Goal: Task Accomplishment & Management: Use online tool/utility

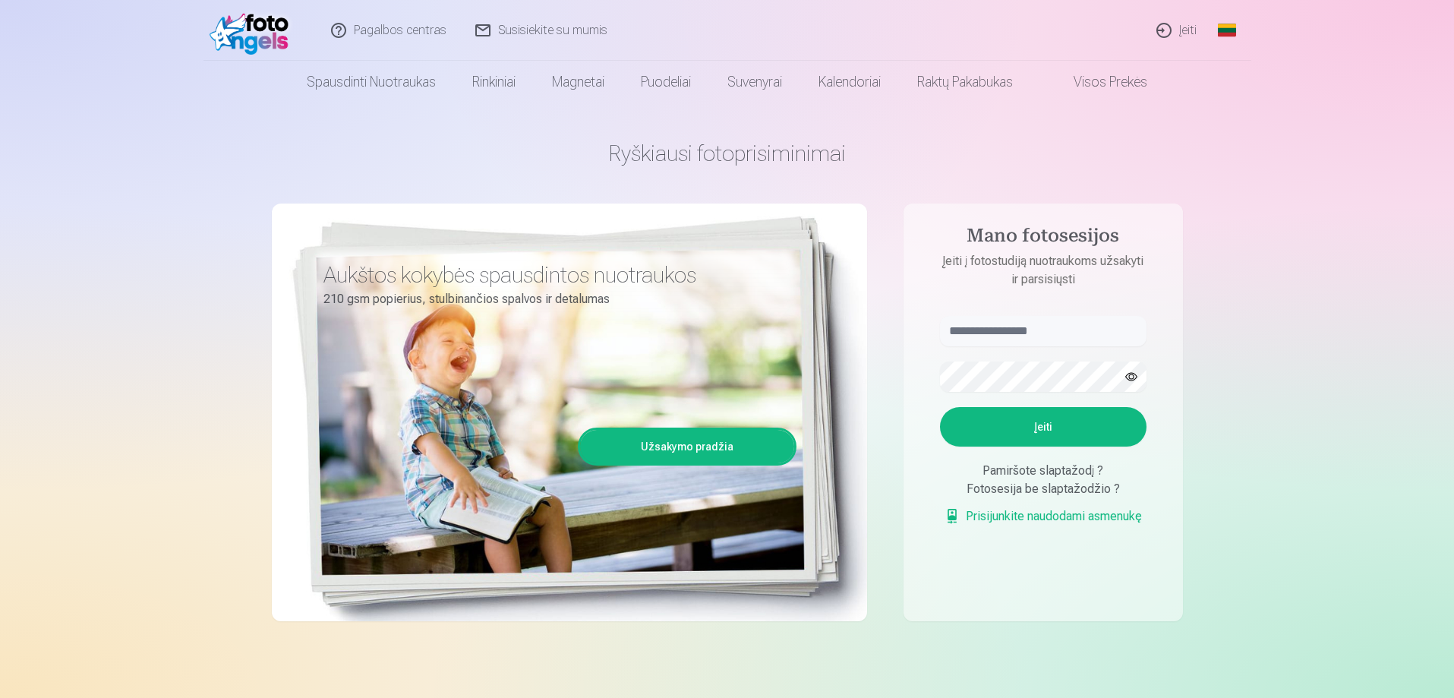
click at [1173, 36] on link "Įeiti" at bounding box center [1177, 30] width 69 height 61
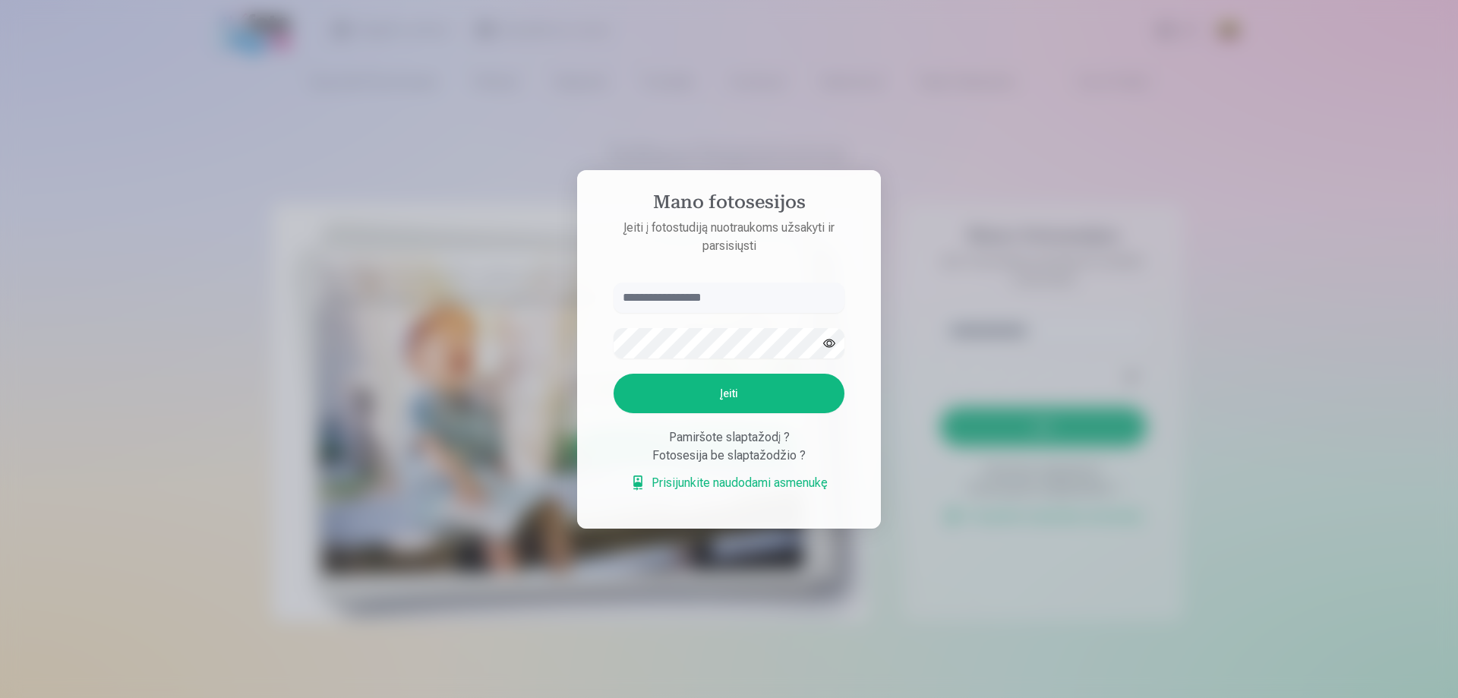
click at [762, 487] on link "Prisijunkite naudodami asmenukę" at bounding box center [728, 483] width 197 height 18
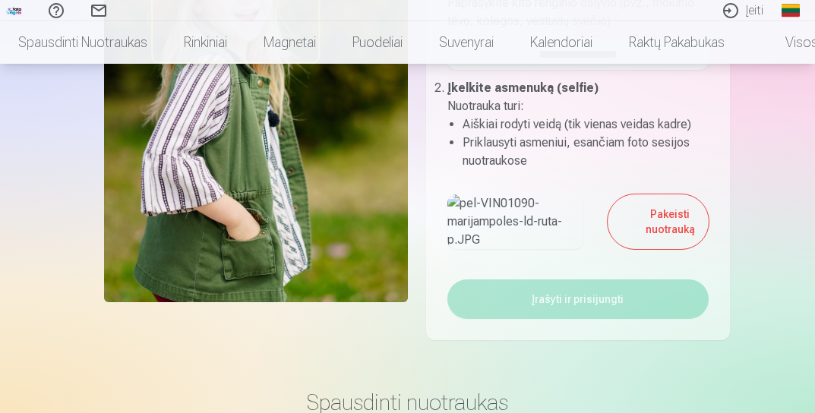
scroll to position [304, 0]
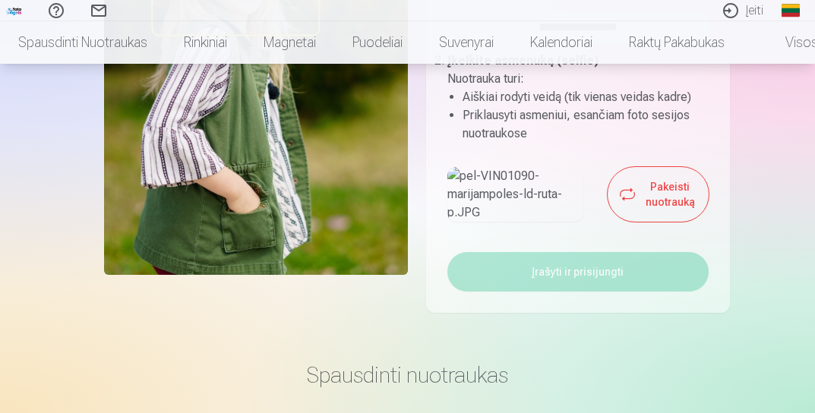
click at [634, 222] on button "Pakeisti nuotrauką" at bounding box center [657, 194] width 100 height 55
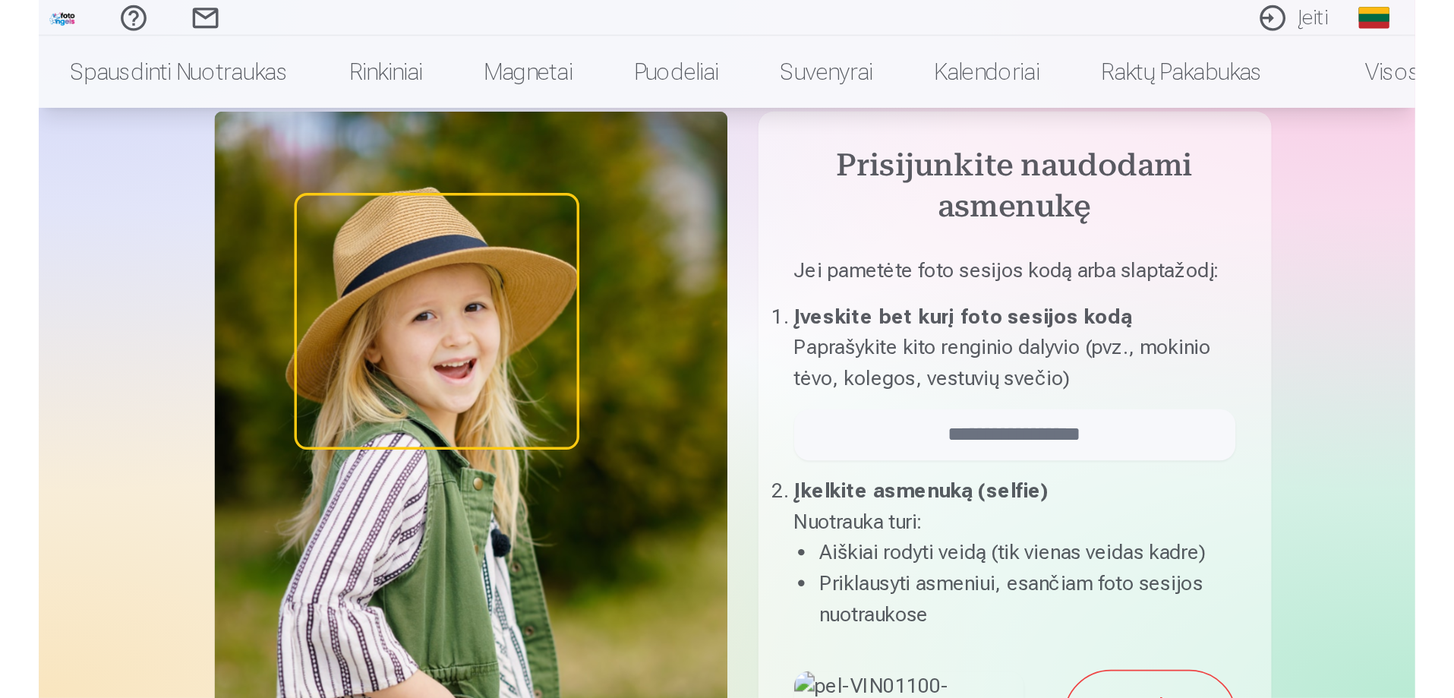
scroll to position [0, 0]
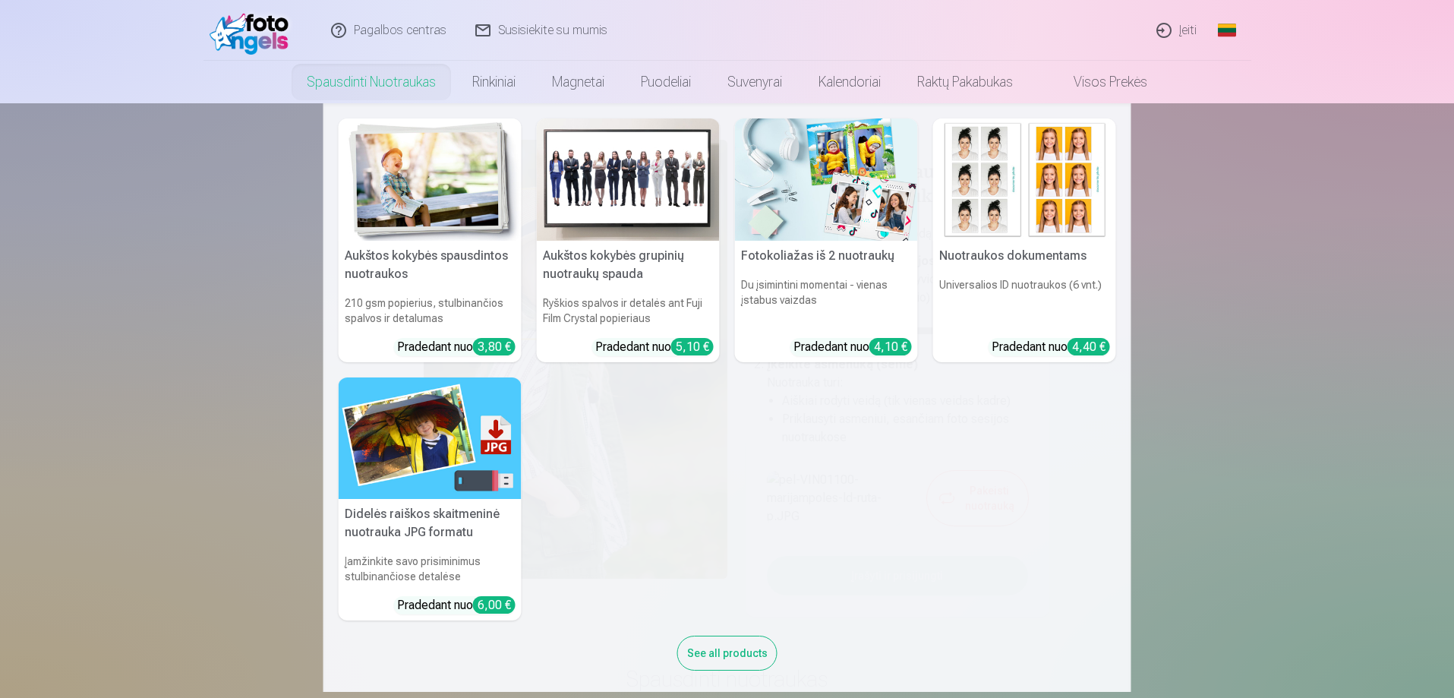
click at [1049, 209] on img at bounding box center [1024, 179] width 183 height 122
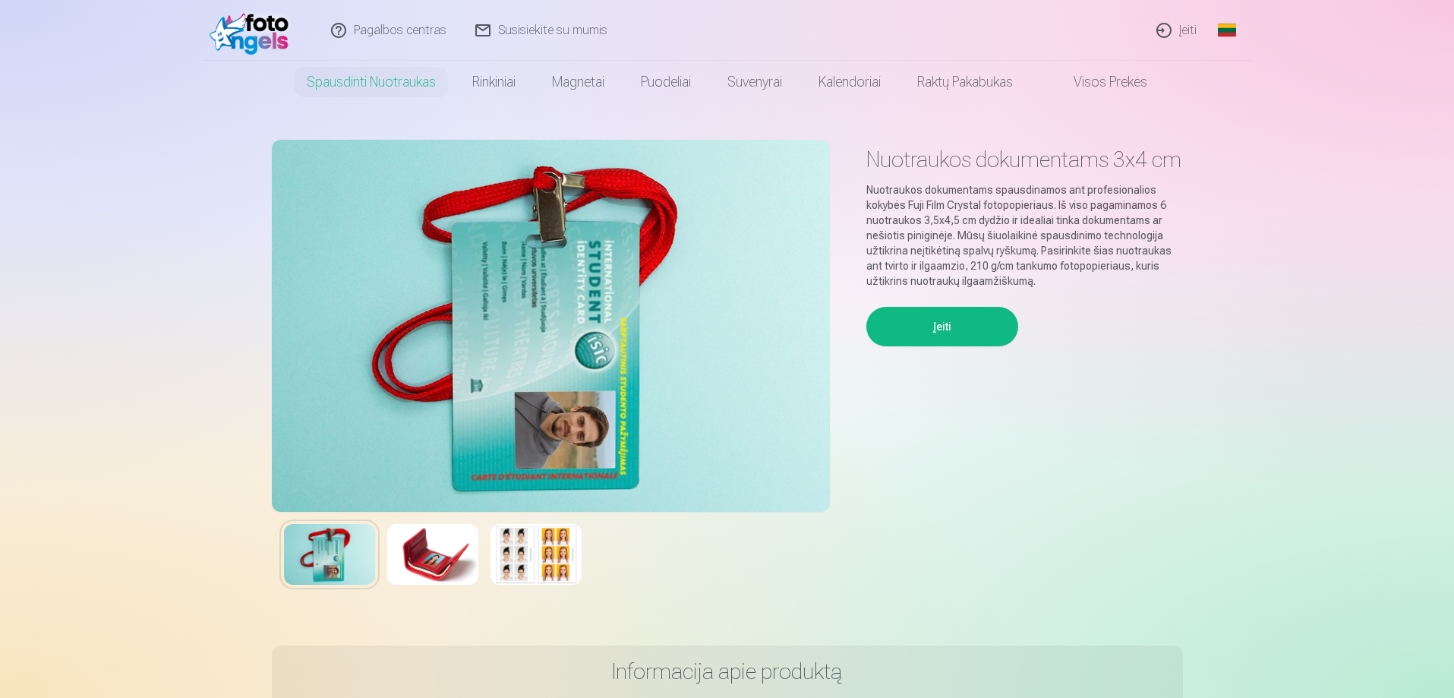
click at [966, 346] on button "Įeiti" at bounding box center [942, 326] width 152 height 39
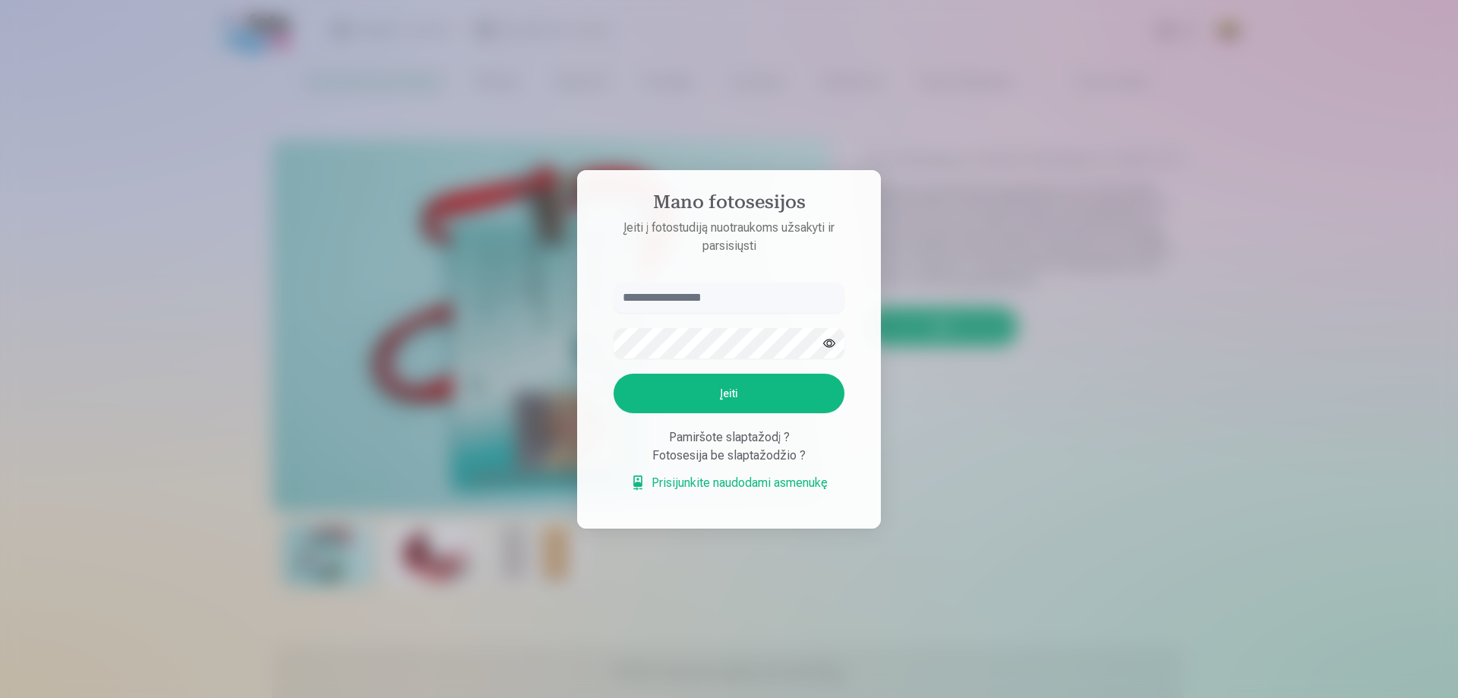
click at [993, 167] on div at bounding box center [729, 349] width 1458 height 698
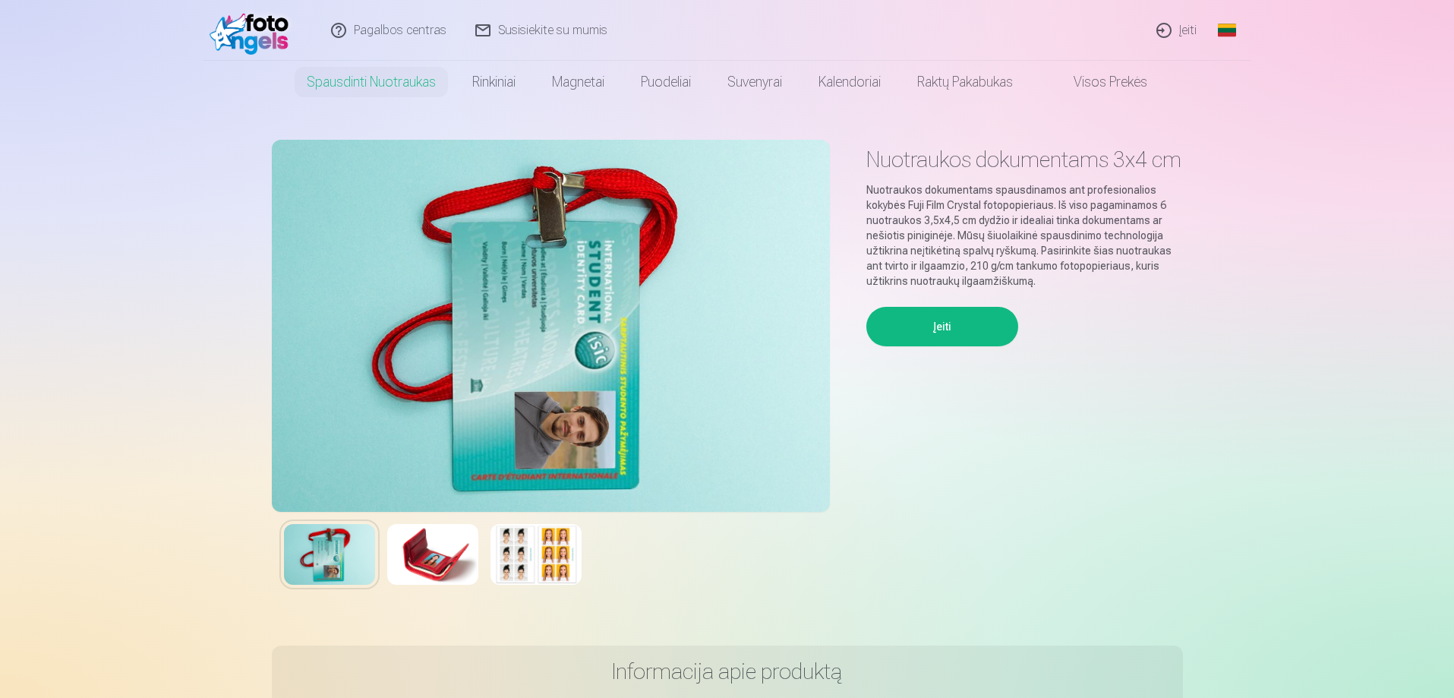
click at [512, 567] on img at bounding box center [535, 554] width 91 height 61
